Goal: Task Accomplishment & Management: Use online tool/utility

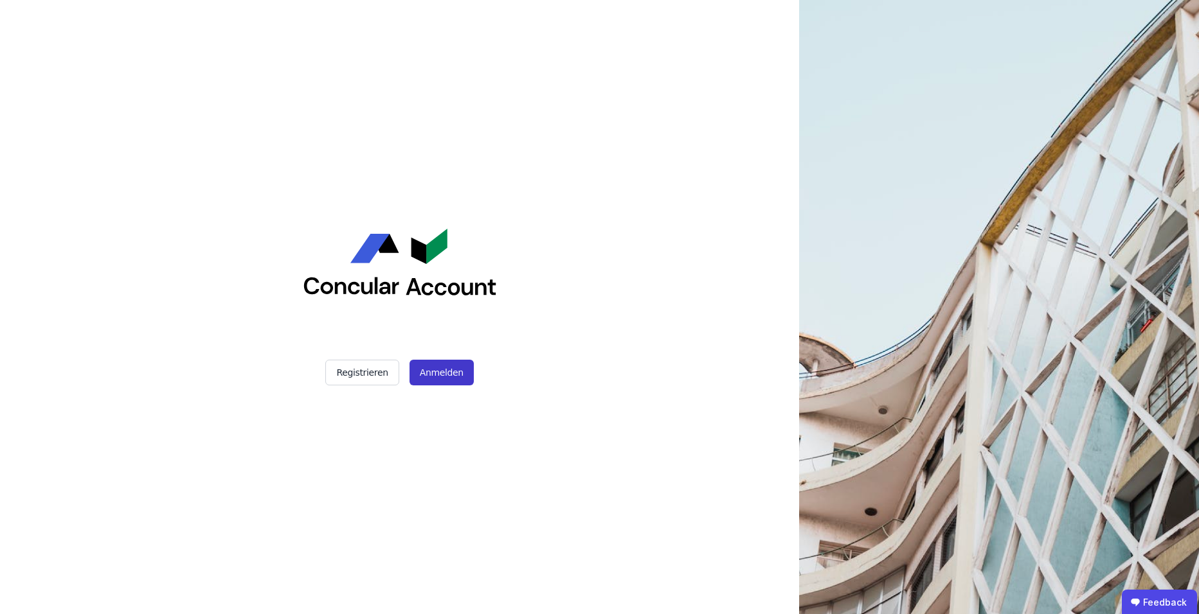
click at [433, 375] on button "Anmelden" at bounding box center [441, 373] width 64 height 26
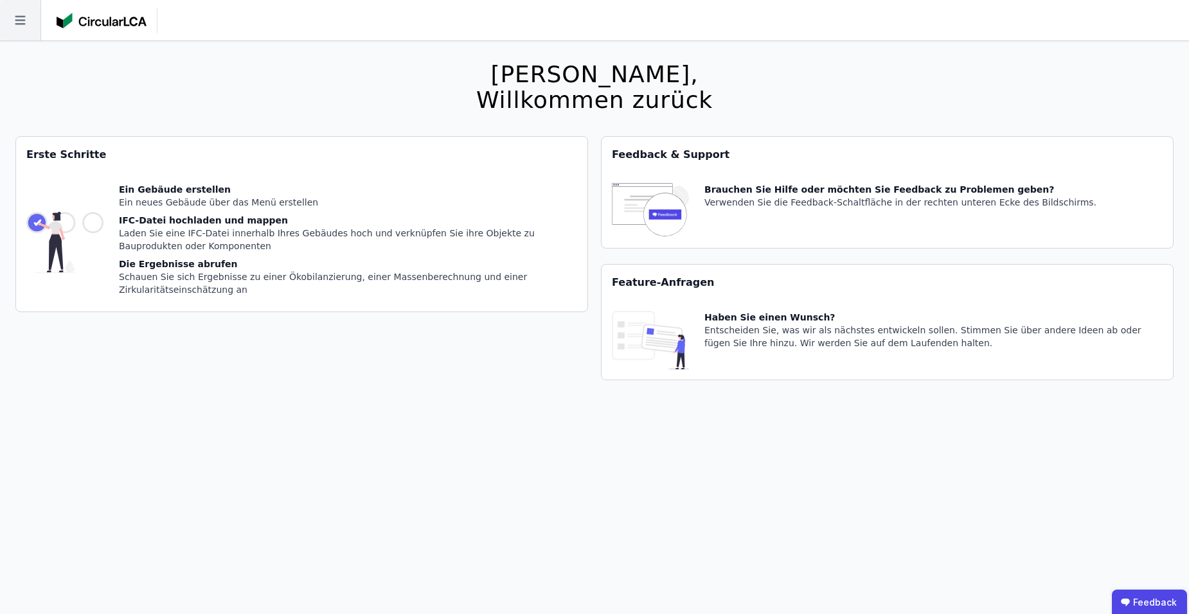
click at [15, 21] on icon at bounding box center [20, 20] width 10 height 9
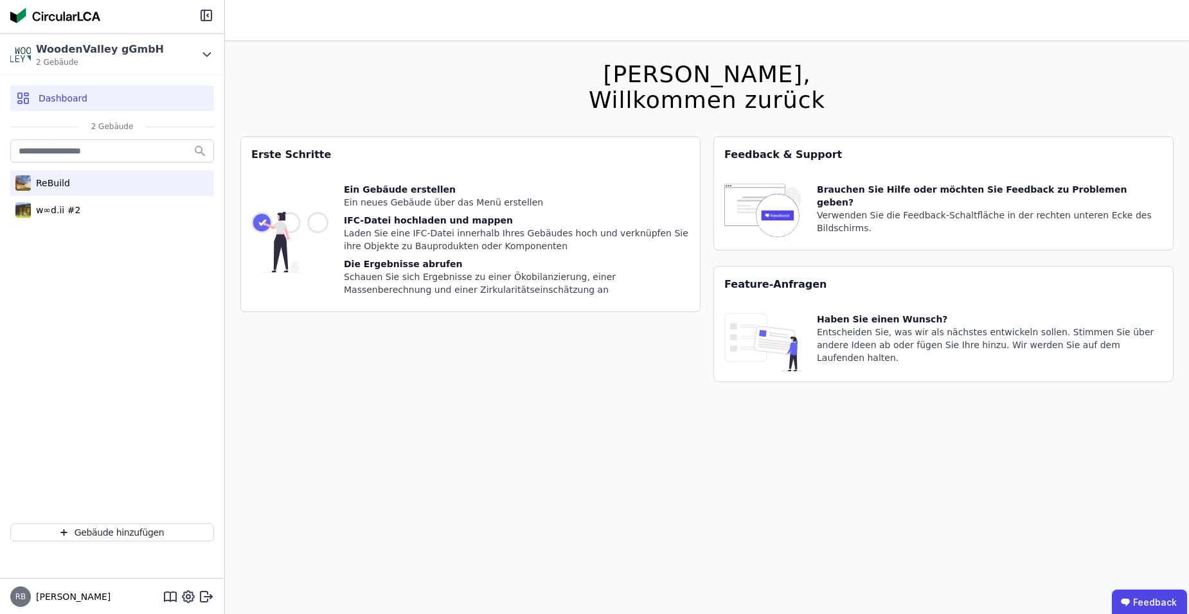
click at [57, 184] on div "ReBuild" at bounding box center [50, 183] width 39 height 13
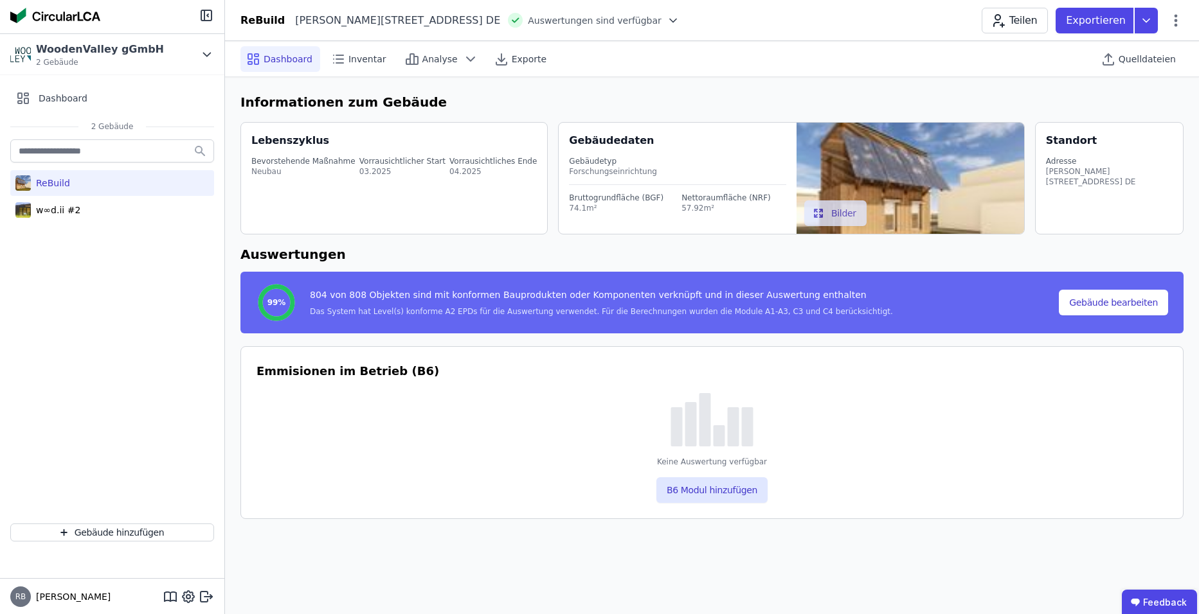
select select "*"
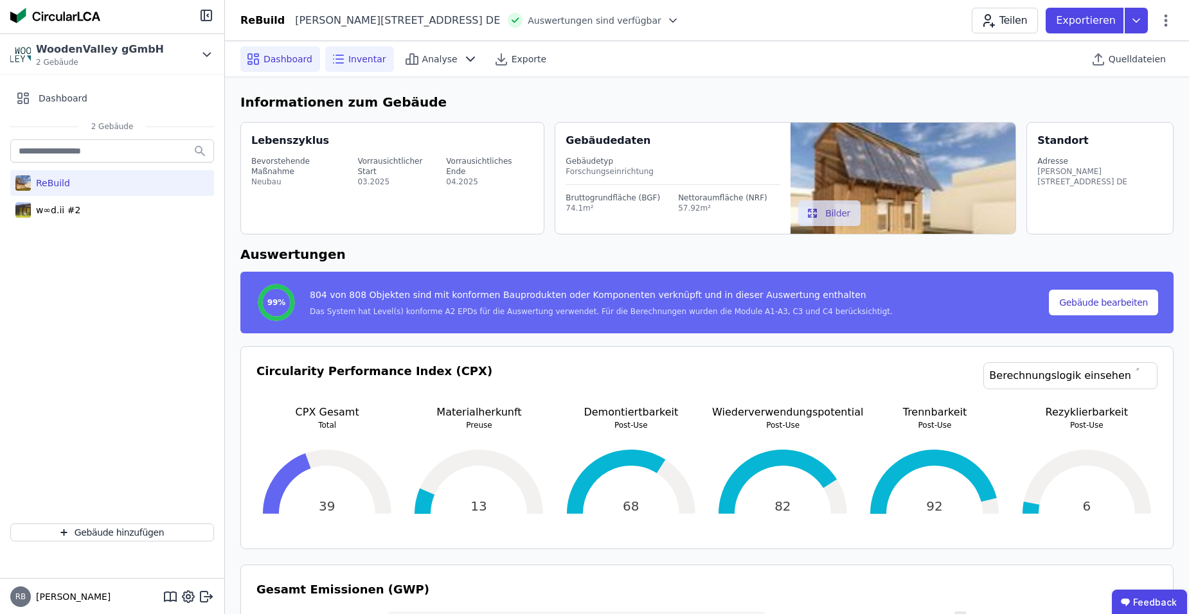
click at [375, 60] on span "Inventar" at bounding box center [367, 59] width 38 height 13
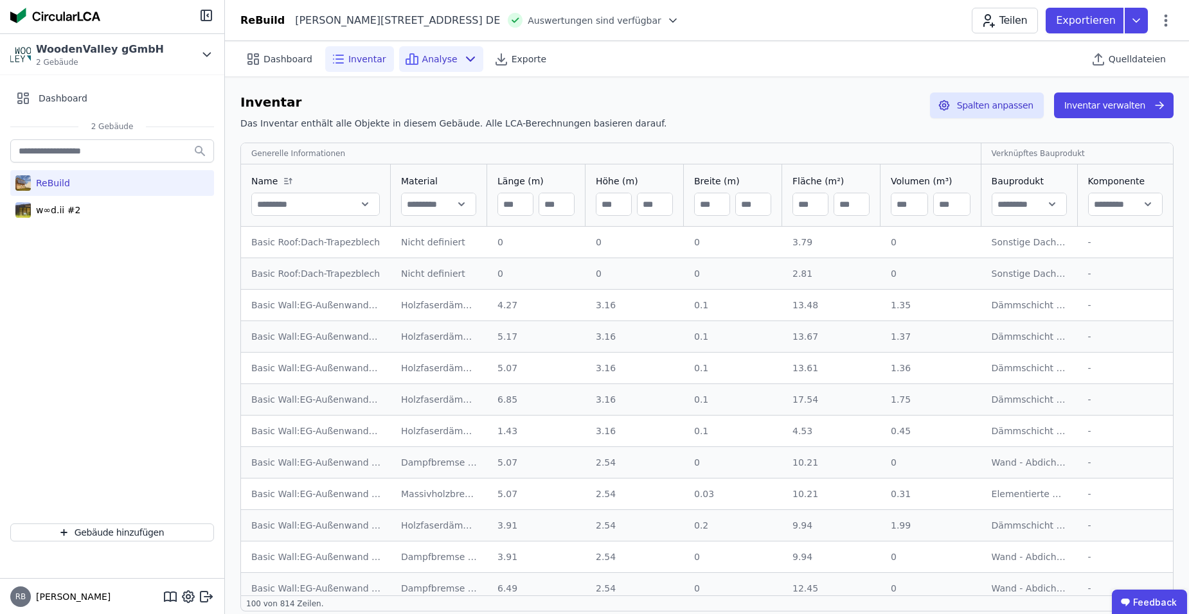
click at [463, 60] on icon at bounding box center [470, 58] width 15 height 15
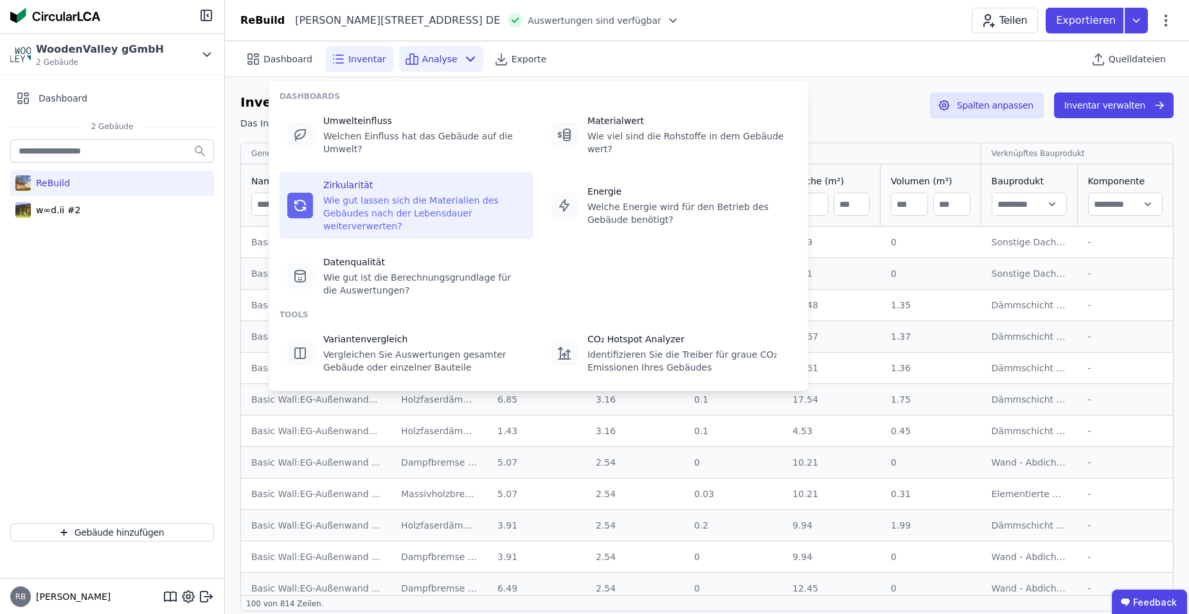
click at [400, 180] on div "Zirkularität Wie gut lassen sich die Materialien des Gebäudes nach der Lebensda…" at bounding box center [424, 206] width 202 height 54
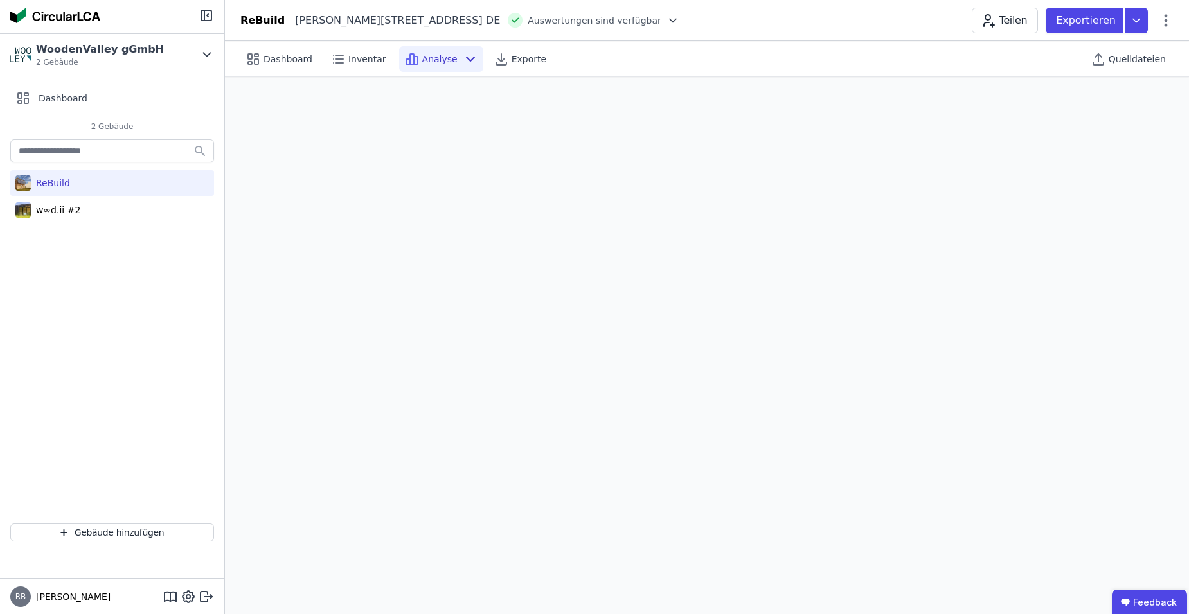
scroll to position [36, 0]
click at [292, 57] on span "Dashboard" at bounding box center [288, 59] width 49 height 13
select select "*"
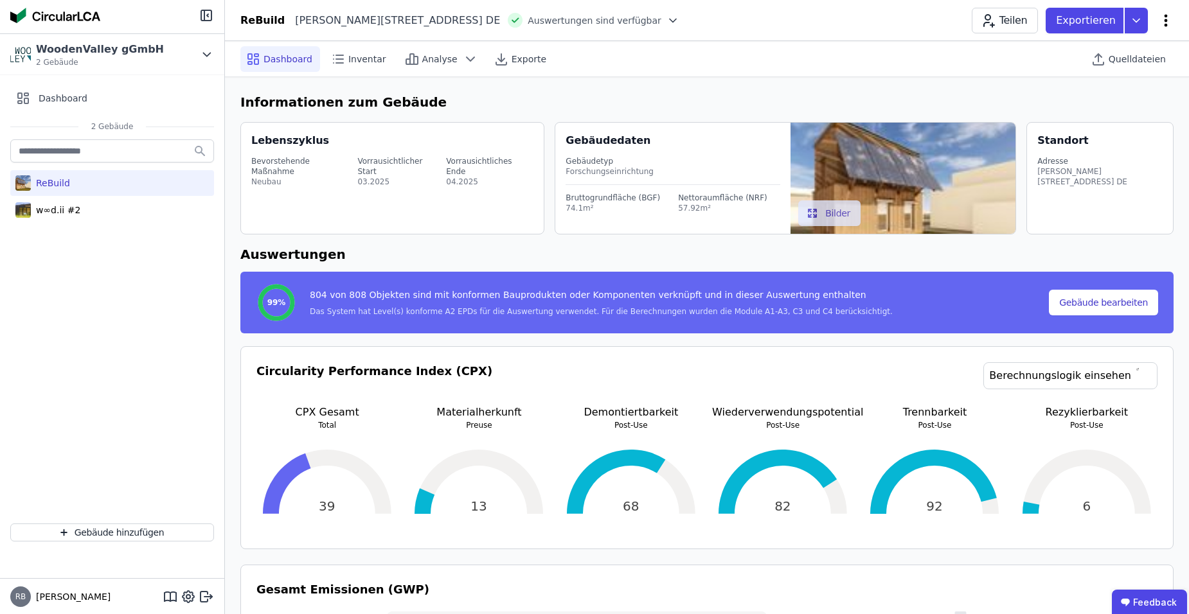
click at [1166, 26] on icon at bounding box center [1166, 20] width 3 height 12
click at [463, 62] on icon at bounding box center [470, 58] width 15 height 15
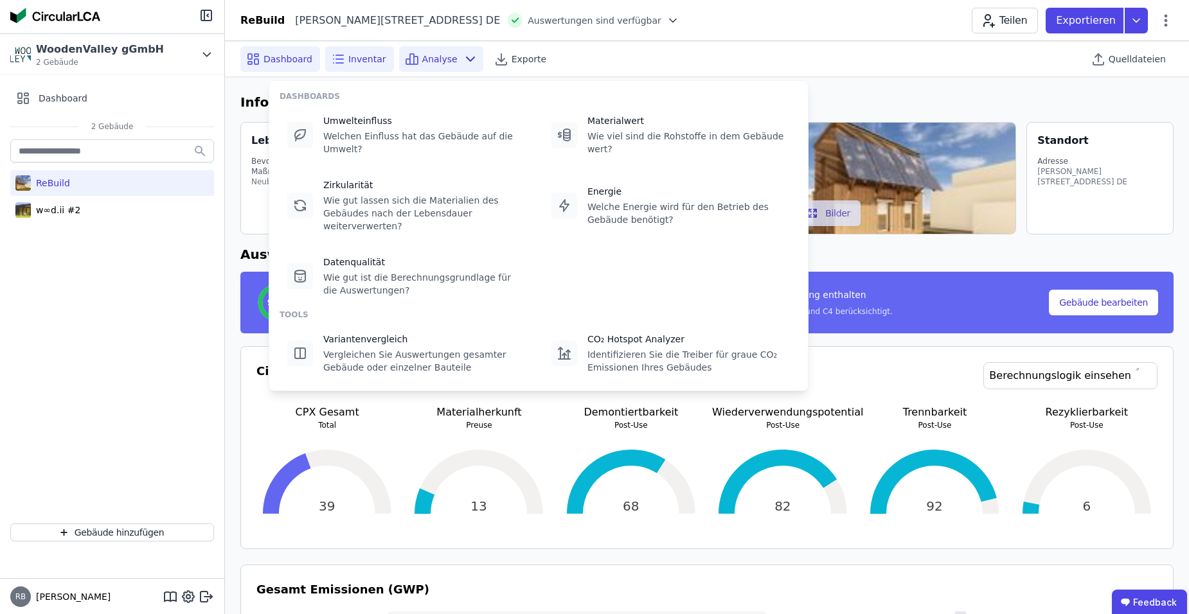
click at [370, 61] on span "Inventar" at bounding box center [367, 59] width 38 height 13
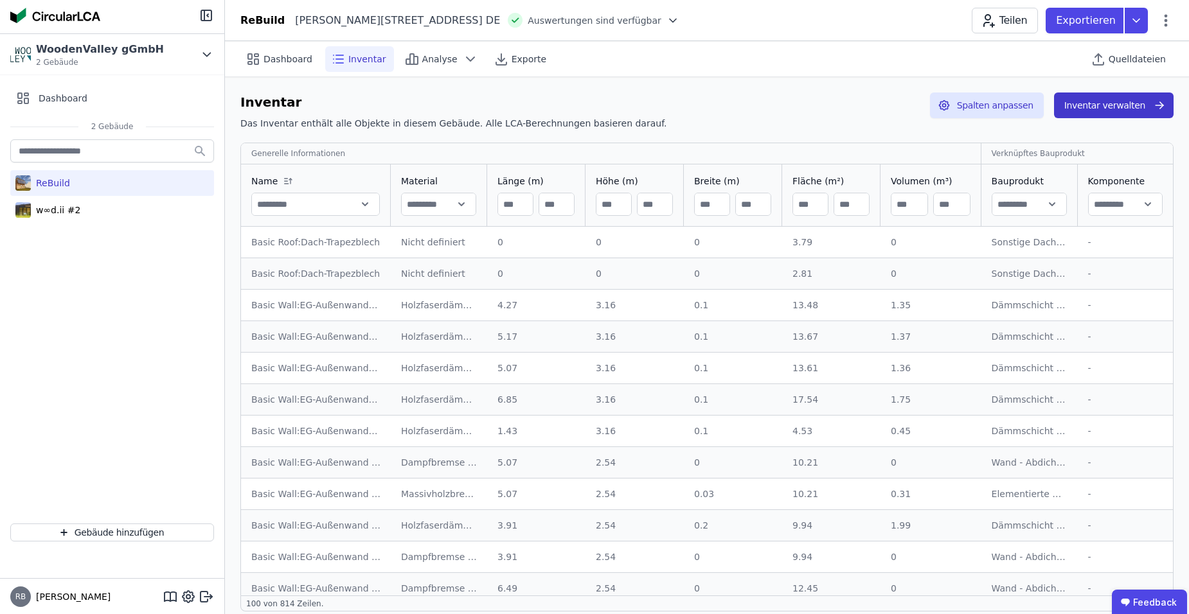
click at [1107, 107] on button "Inventar verwalten" at bounding box center [1114, 106] width 120 height 26
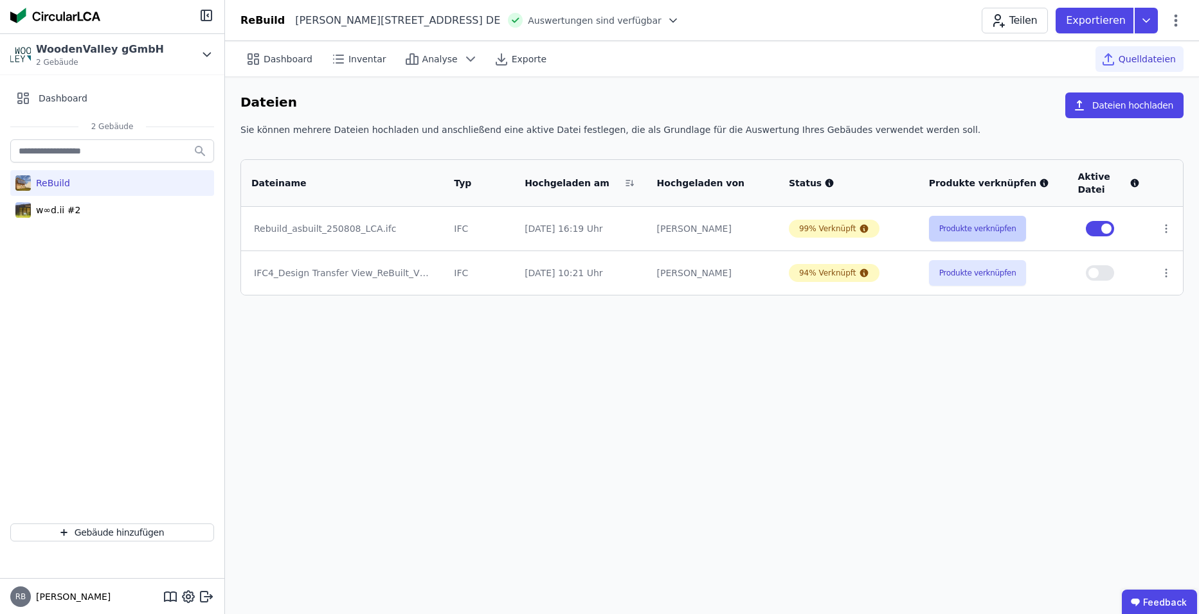
click at [953, 229] on button "Produkte verknüpfen" at bounding box center [978, 229] width 98 height 26
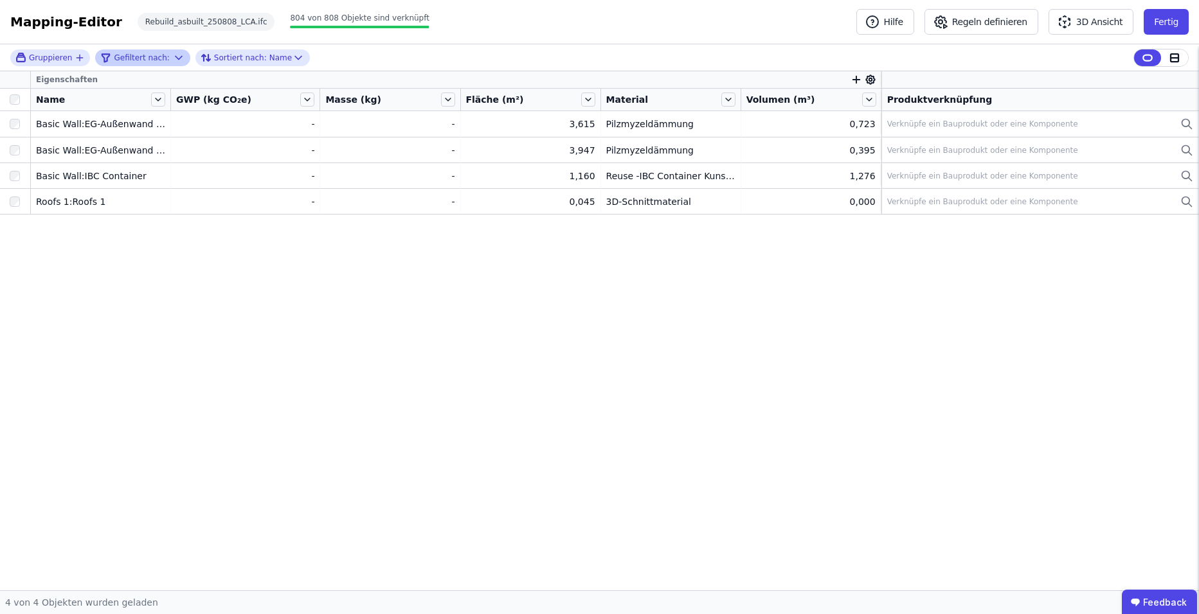
click at [172, 58] on icon at bounding box center [178, 57] width 13 height 13
select select "********"
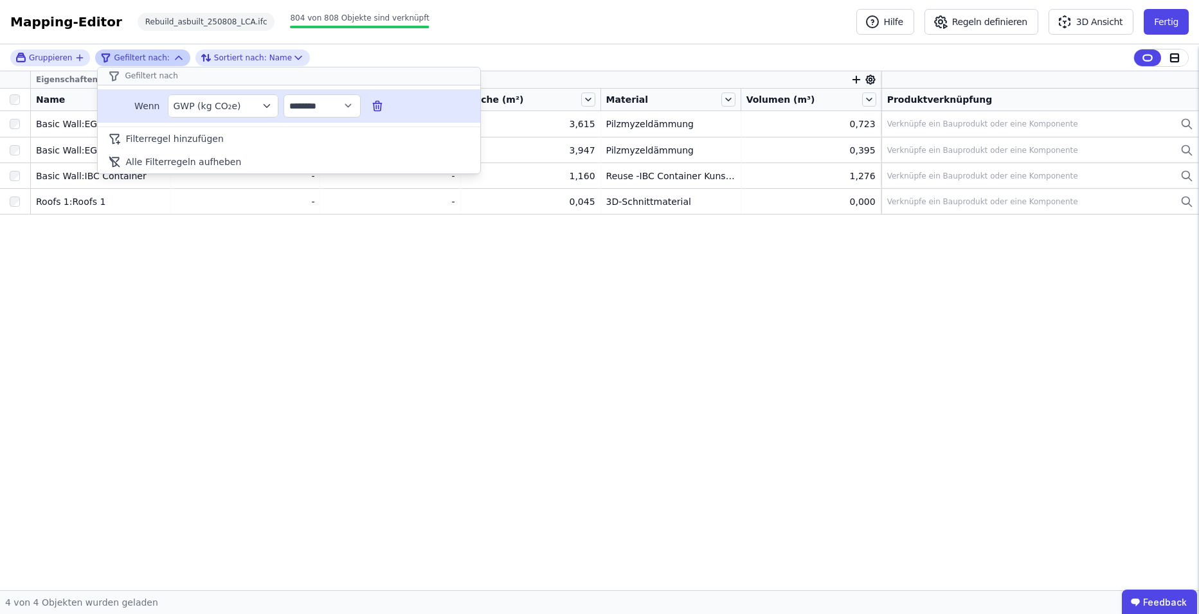
click at [380, 109] on icon at bounding box center [377, 107] width 8 height 8
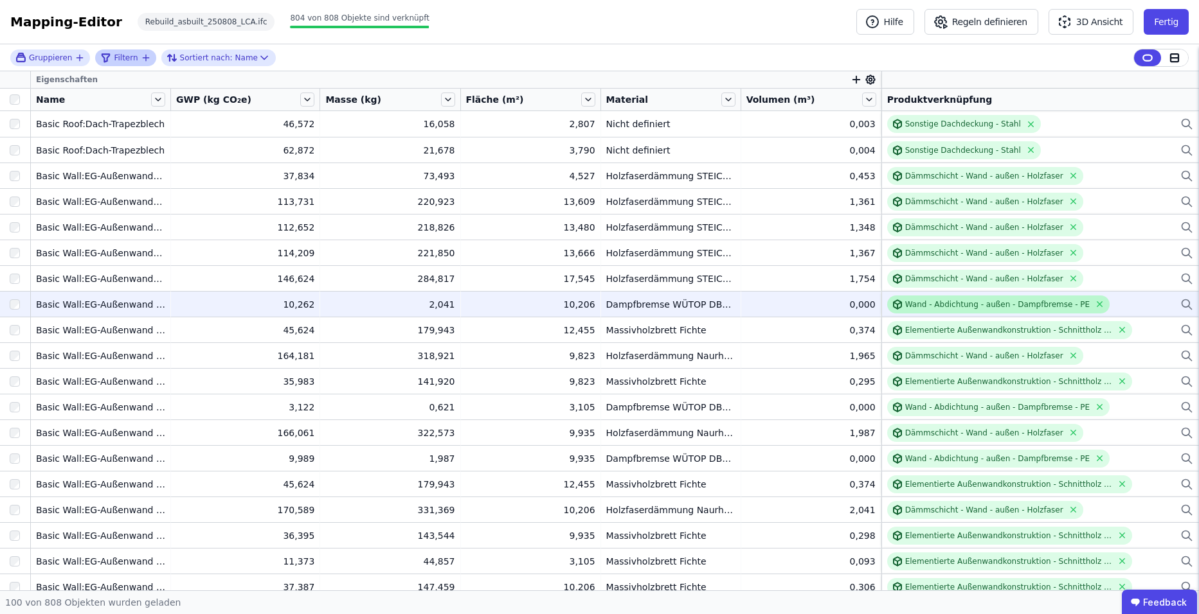
click at [1028, 305] on div "Wand - Abdichtung - außen - Dampfbremse - PE" at bounding box center [997, 305] width 184 height 10
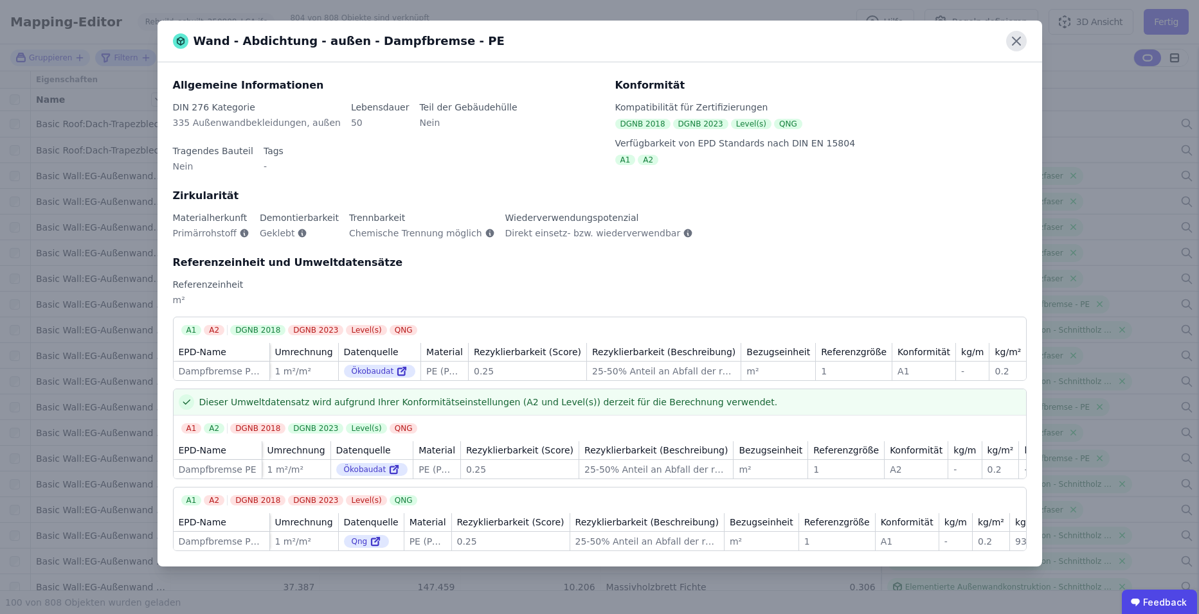
click at [1016, 42] on icon at bounding box center [1016, 41] width 8 height 8
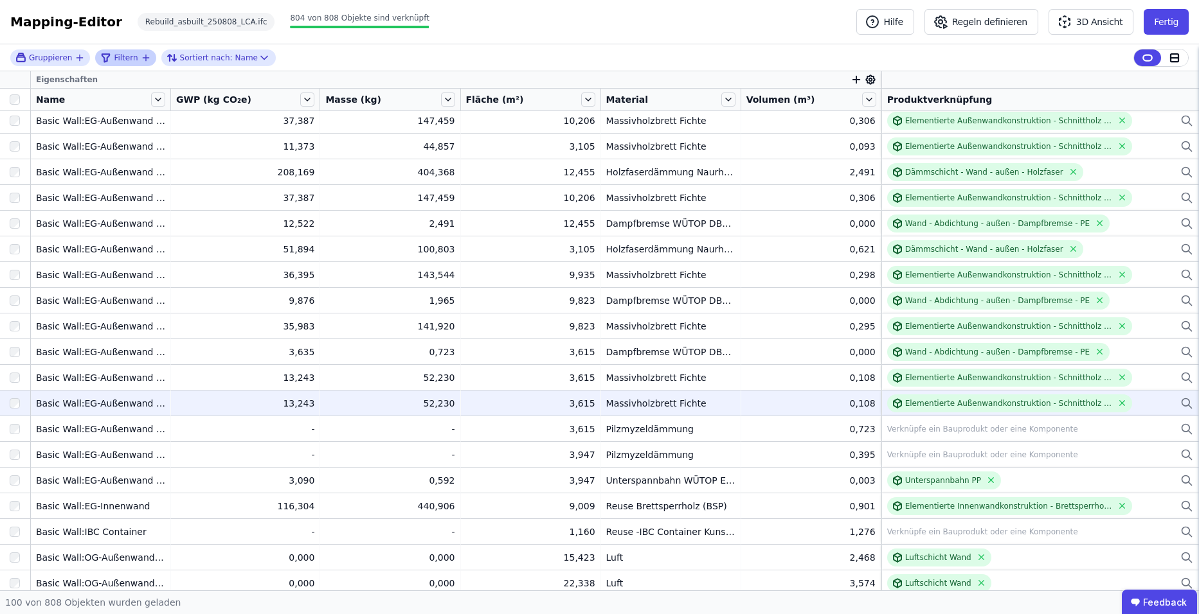
scroll to position [707, 0]
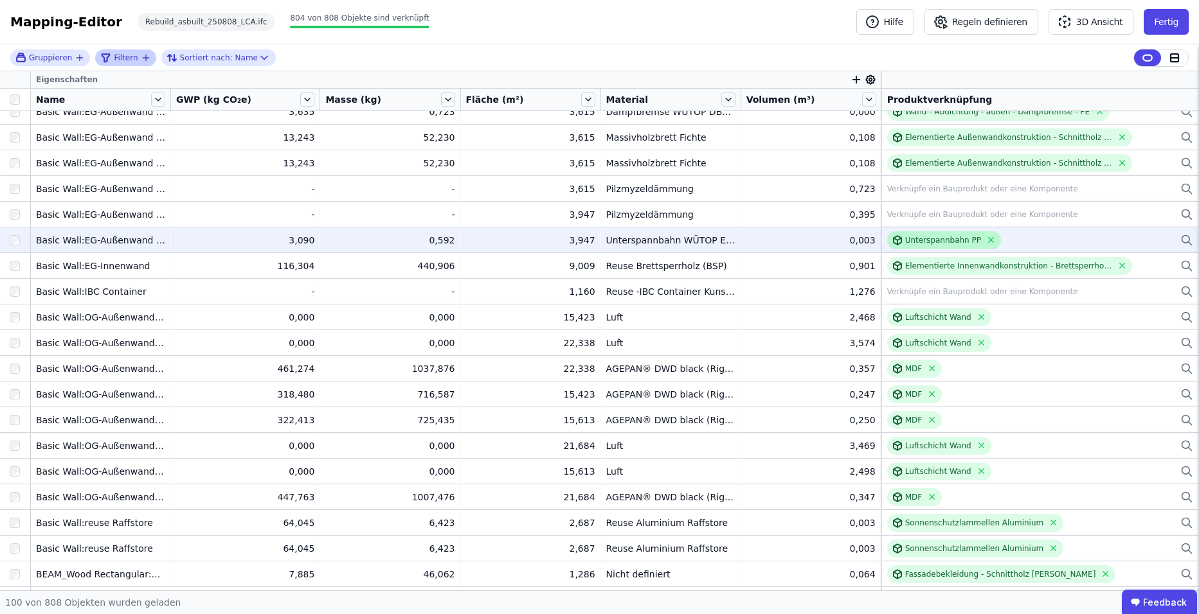
click at [922, 238] on div "Unterspannbahn PP" at bounding box center [943, 240] width 76 height 10
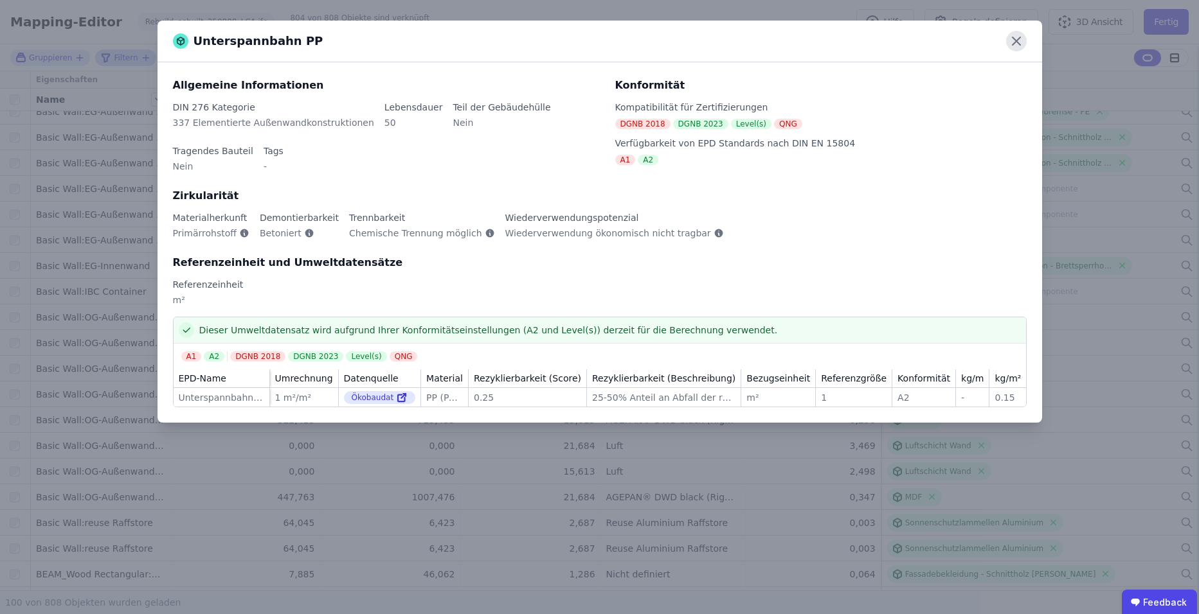
click at [1017, 42] on icon at bounding box center [1016, 41] width 21 height 21
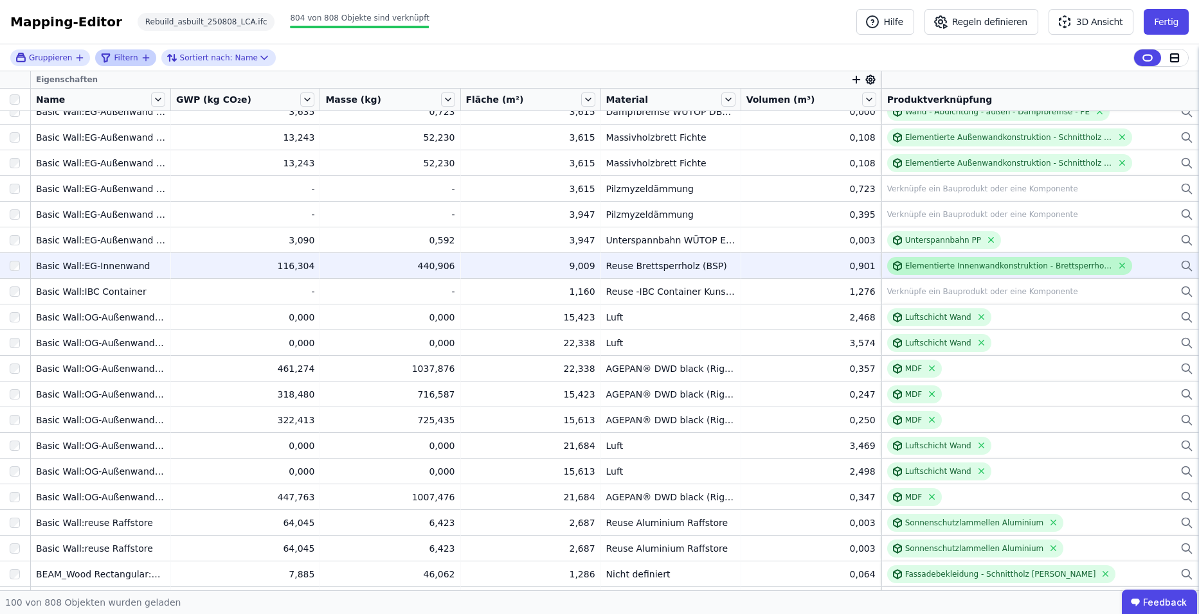
click at [1047, 269] on div "Elementierte Innenwandkonstruktion - Brettsperrholz Reuse" at bounding box center [1008, 266] width 207 height 10
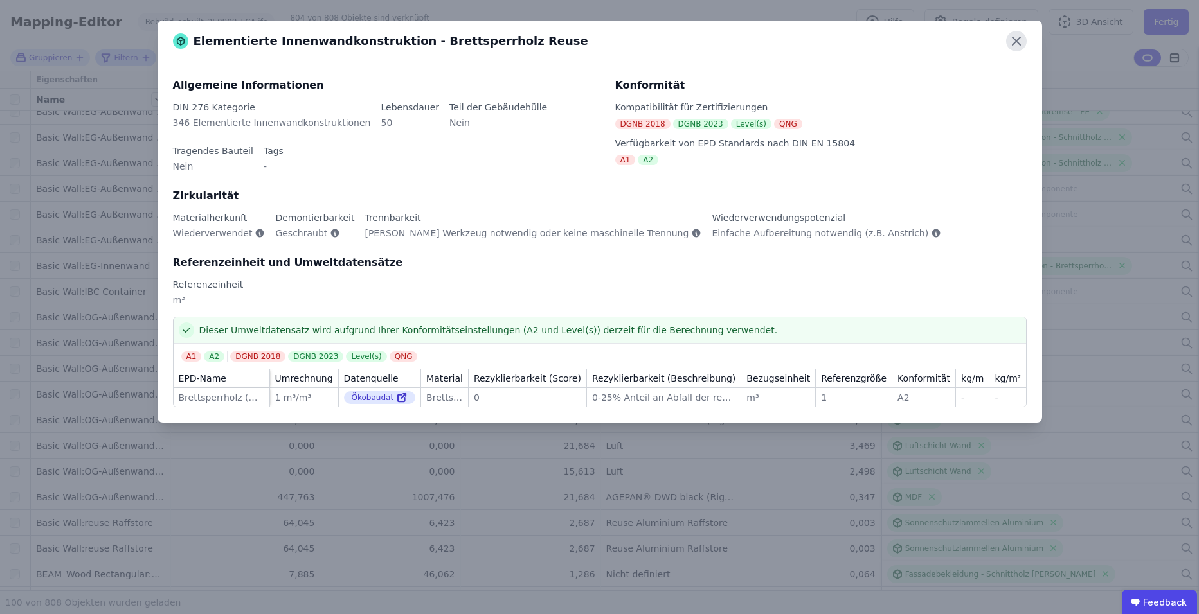
click at [1015, 42] on icon at bounding box center [1016, 41] width 8 height 8
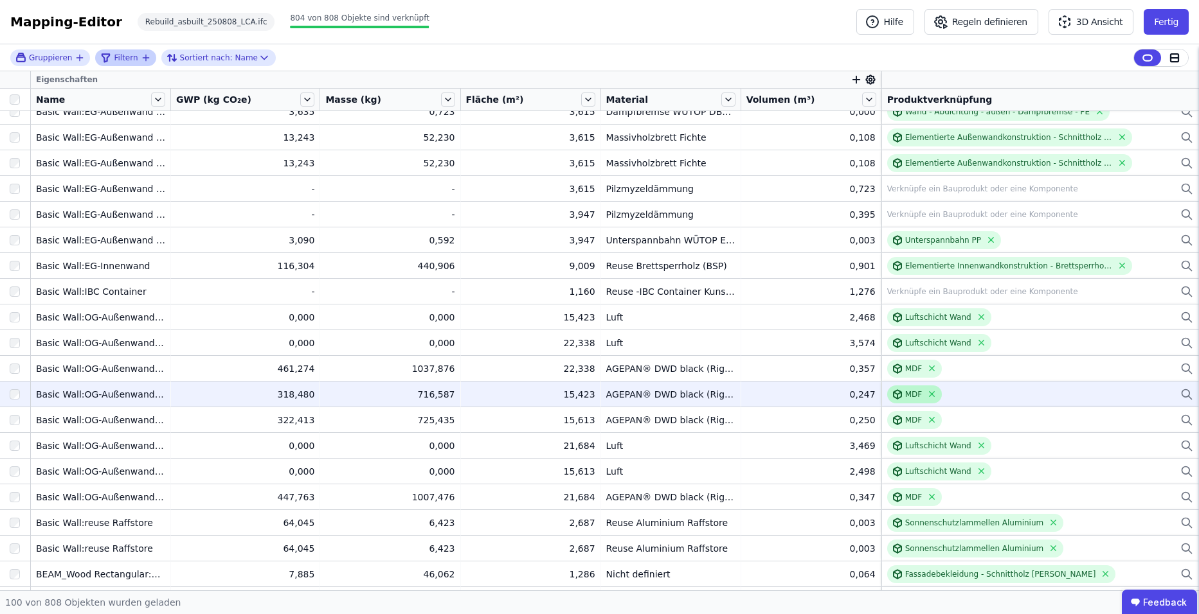
click at [905, 392] on div "MDF" at bounding box center [913, 395] width 17 height 10
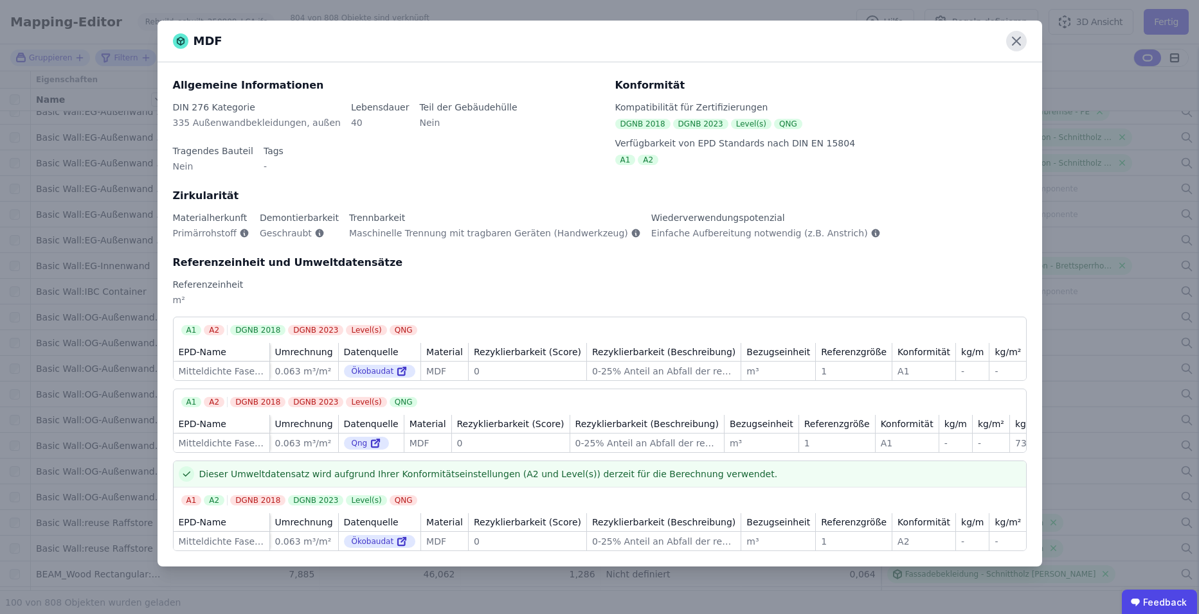
click at [1015, 44] on icon at bounding box center [1016, 41] width 21 height 21
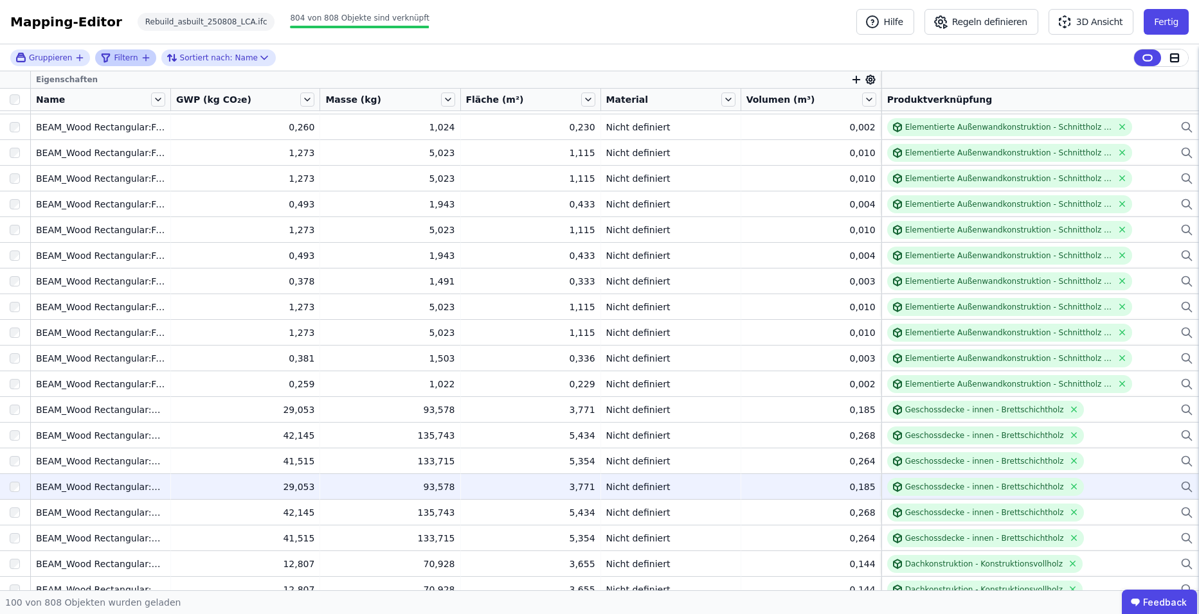
scroll to position [2092, 0]
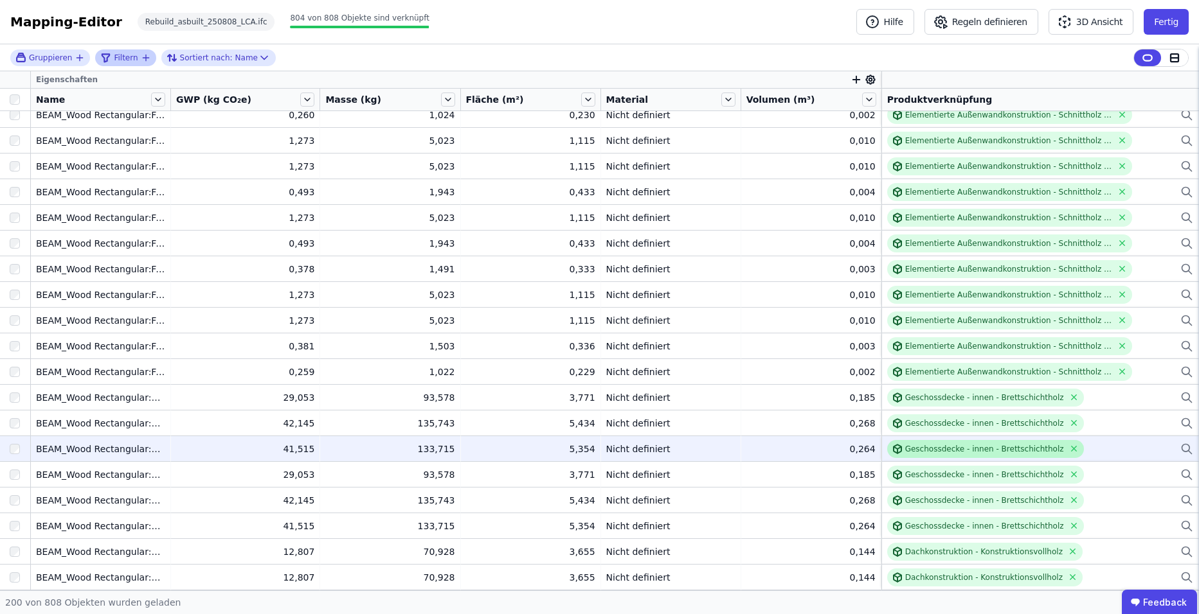
click at [979, 451] on div "Geschossdecke - innen - Brettschichtholz" at bounding box center [984, 449] width 159 height 10
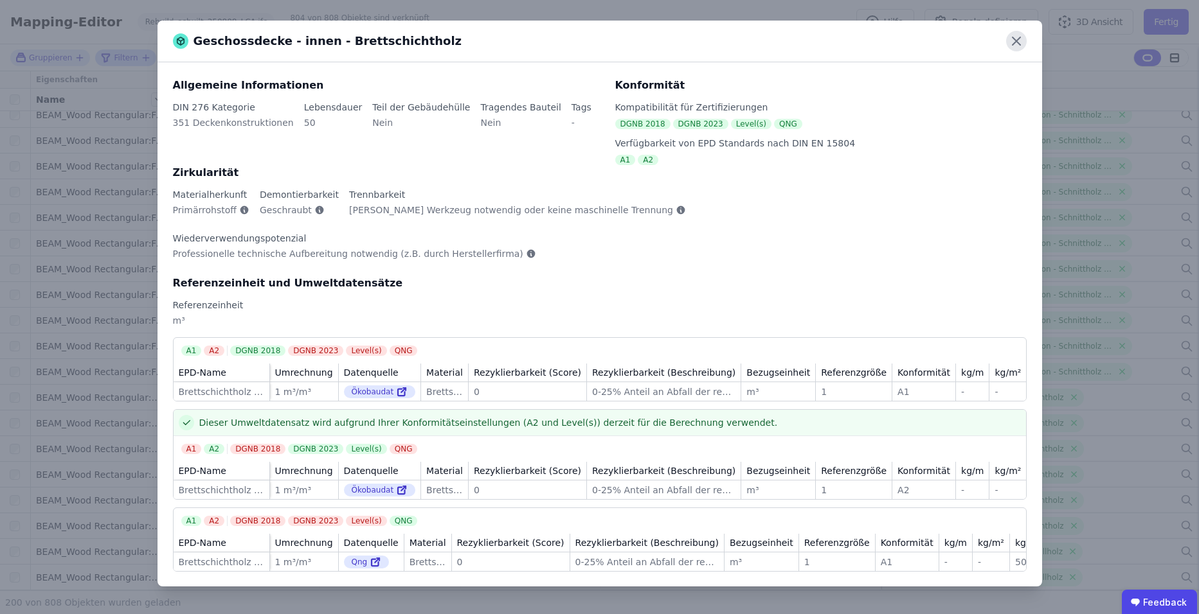
click at [1014, 44] on icon at bounding box center [1016, 41] width 8 height 8
